Goal: Ask a question

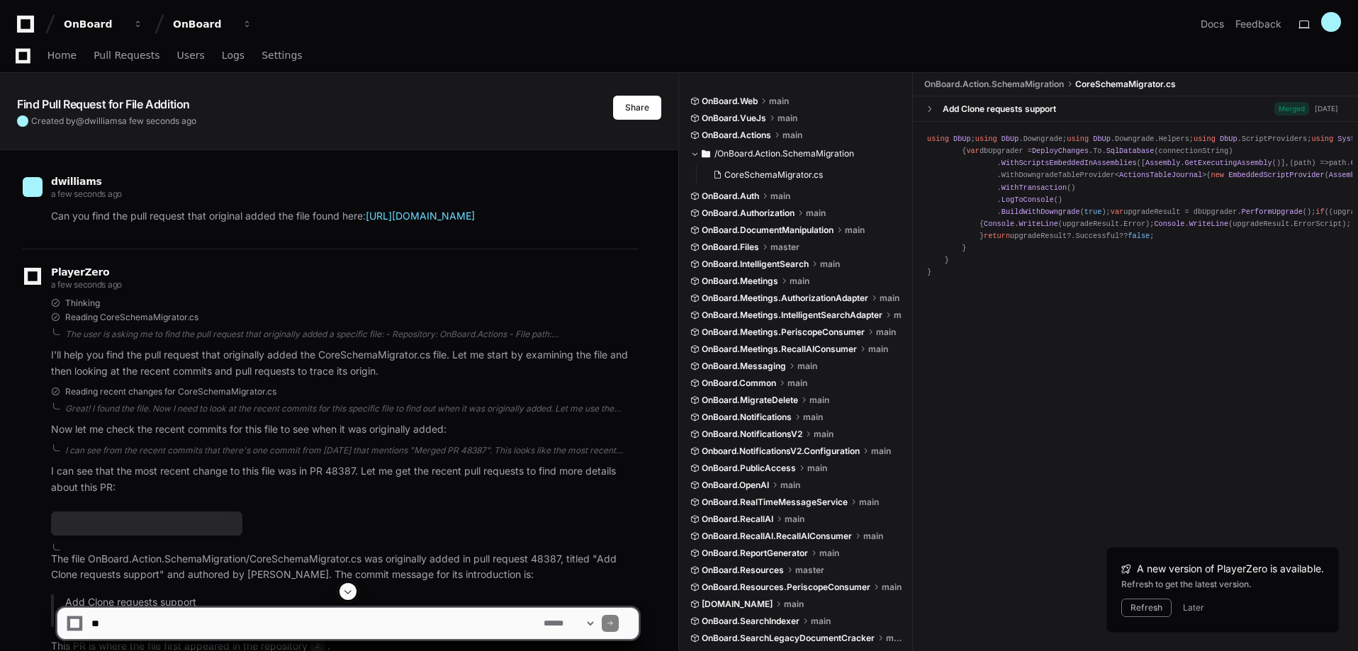
scroll to position [213, 0]
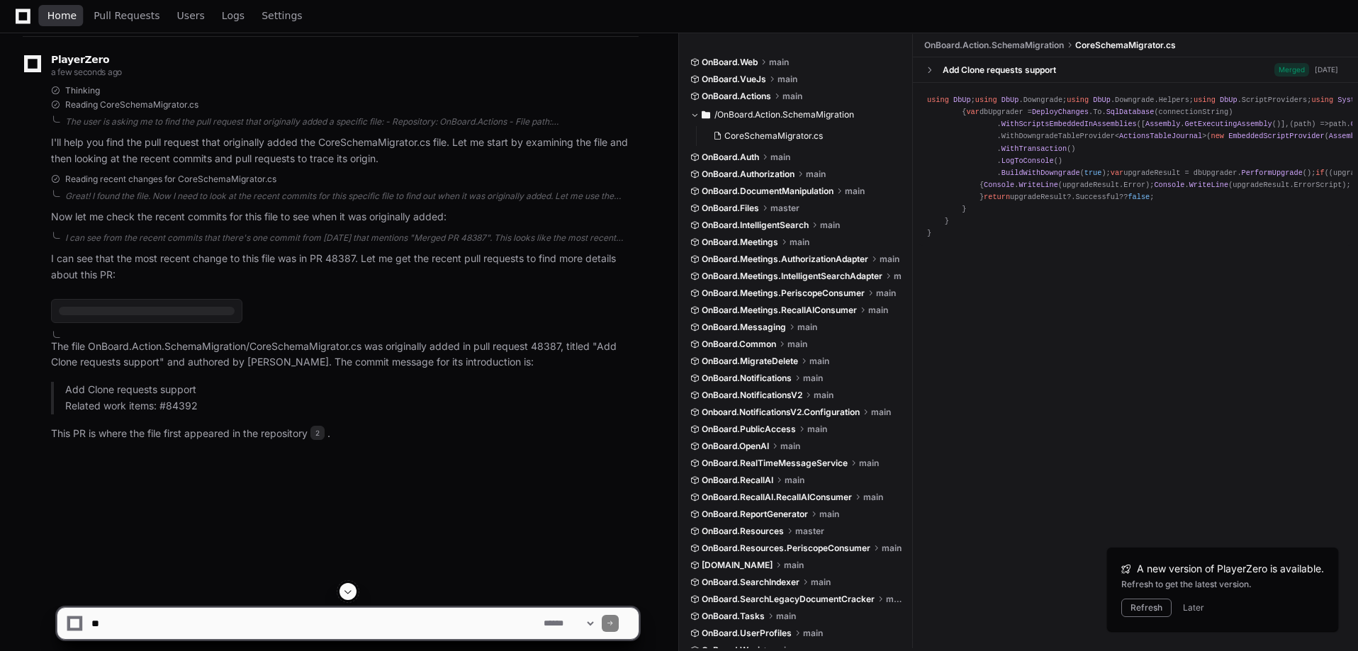
click at [60, 18] on span "Home" at bounding box center [61, 15] width 29 height 9
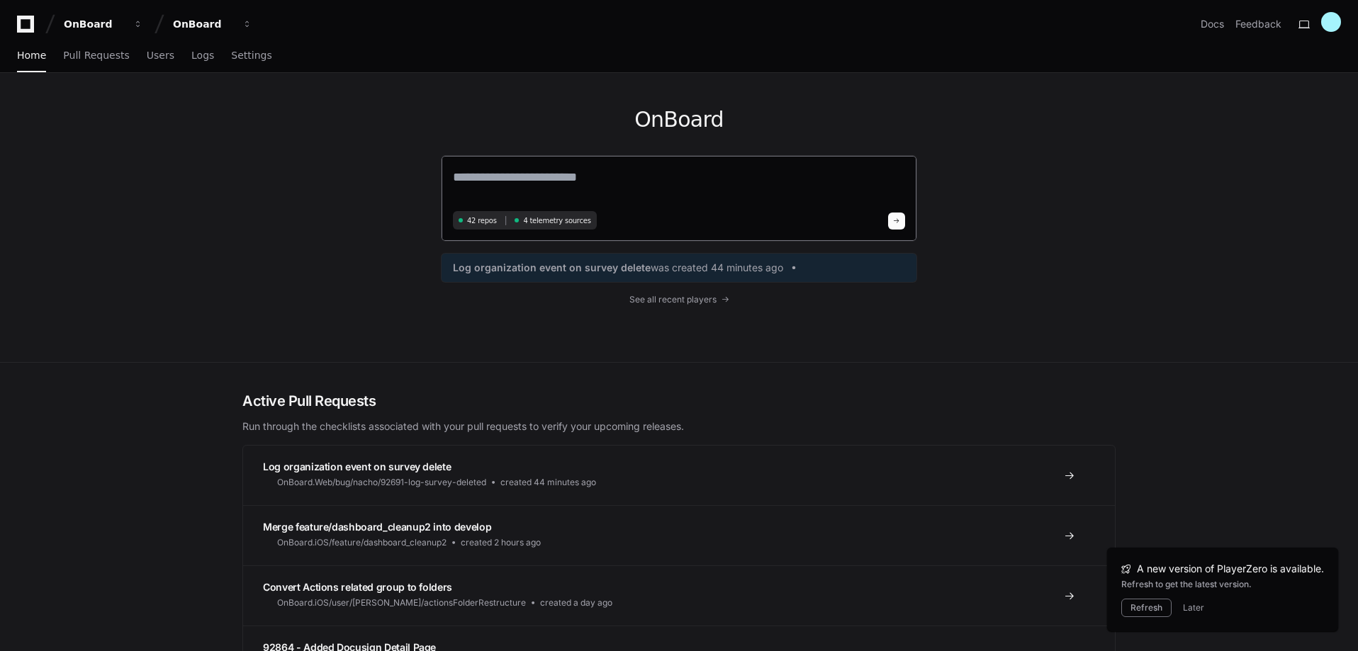
click at [672, 187] on textarea at bounding box center [679, 187] width 452 height 40
type textarea "**********"
